Goal: Task Accomplishment & Management: Manage account settings

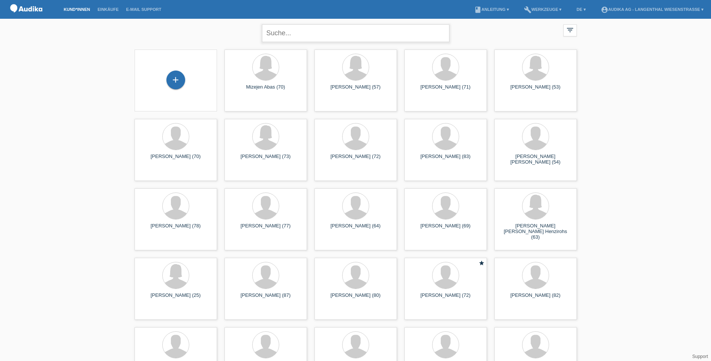
click at [291, 35] on input "text" at bounding box center [355, 33] width 187 height 18
type input "eugster hans"
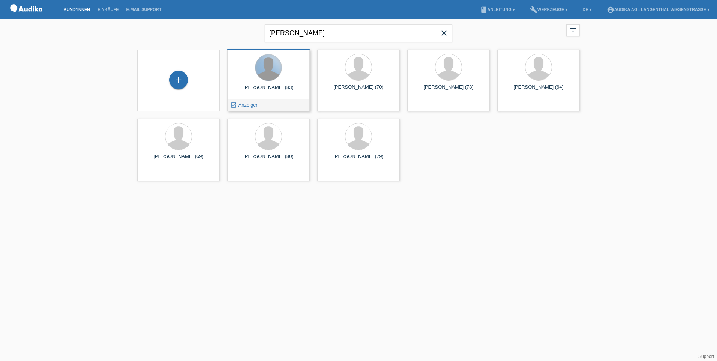
click at [271, 71] on div at bounding box center [268, 67] width 26 height 26
click at [243, 103] on span "Anzeigen" at bounding box center [248, 105] width 20 height 6
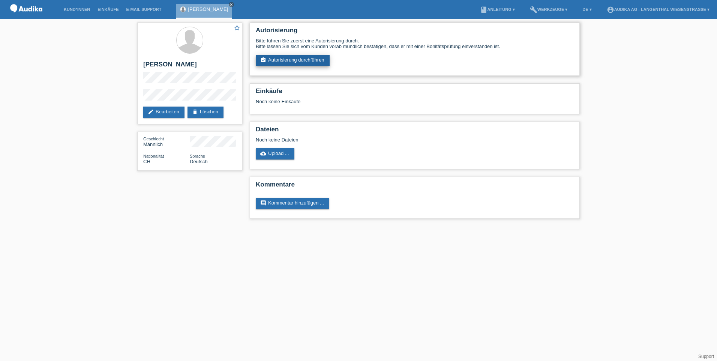
click at [307, 58] on link "assignment_turned_in Autorisierung durchführen" at bounding box center [293, 60] width 74 height 11
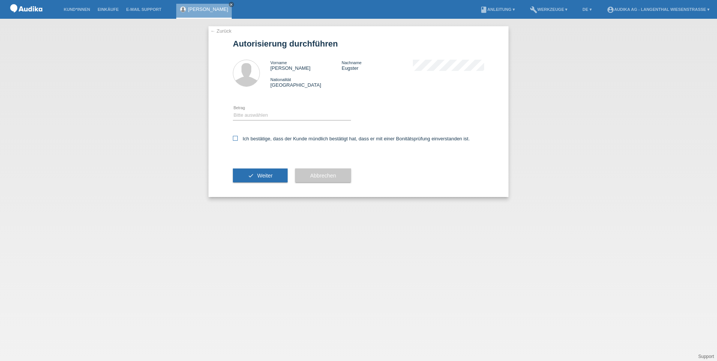
click at [237, 140] on icon at bounding box center [235, 138] width 5 height 5
click at [237, 140] on input "Ich bestätige, dass der Kunde mündlich bestätigt hat, dass er mit einer Bonität…" at bounding box center [235, 138] width 5 height 5
checkbox input "true"
click at [240, 114] on select "Bitte auswählen CHF 1.00 - CHF 499.00 CHF 500.00 - CHF 1'999.00 CHF 2'000.00 - …" at bounding box center [292, 115] width 118 height 9
select select "3"
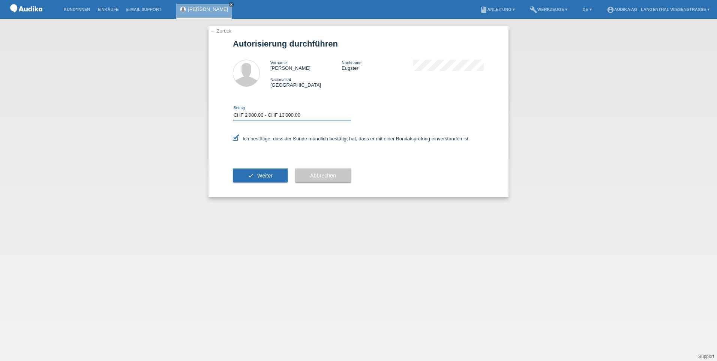
click at [233, 111] on select "Bitte auswählen CHF 1.00 - CHF 499.00 CHF 500.00 - CHF 1'999.00 CHF 2'000.00 - …" at bounding box center [292, 115] width 118 height 9
click at [277, 175] on button "check Weiter" at bounding box center [260, 175] width 55 height 14
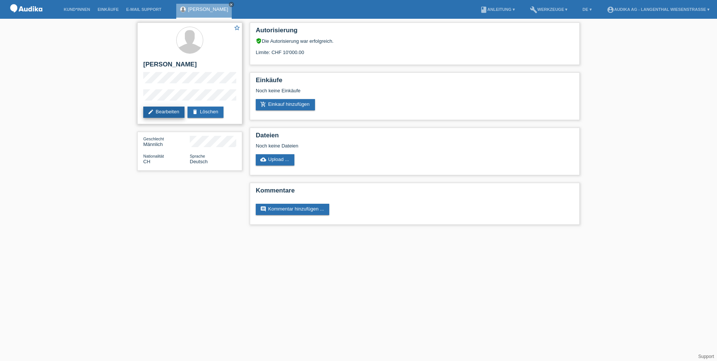
click at [159, 107] on link "edit Bearbeiten" at bounding box center [163, 111] width 41 height 11
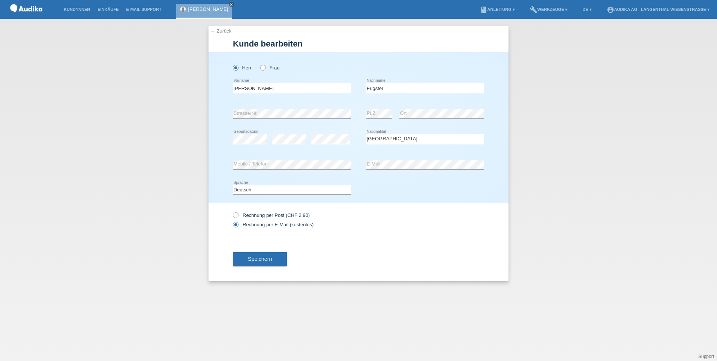
select select "CH"
click at [258, 261] on span "Speichern" at bounding box center [260, 259] width 24 height 6
